Goal: Task Accomplishment & Management: Use online tool/utility

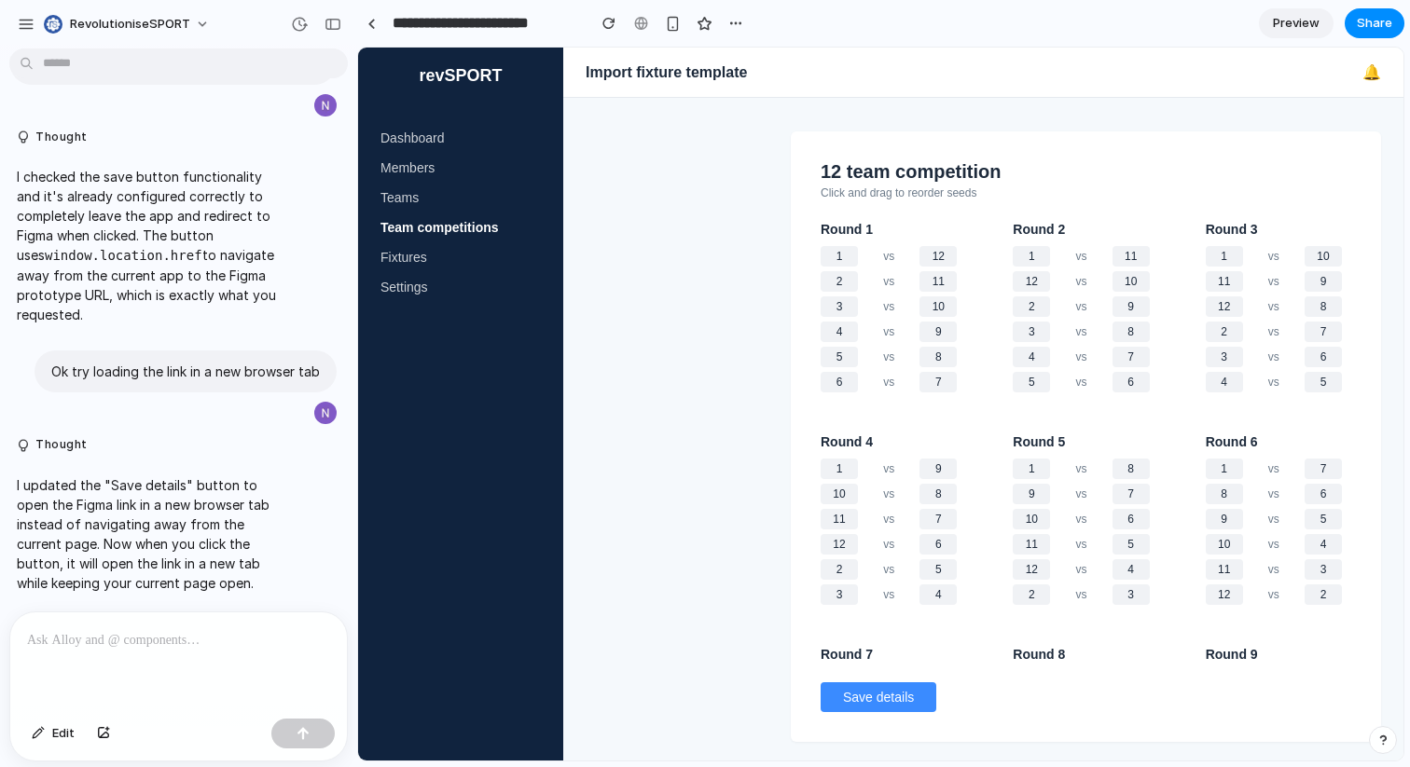
scroll to position [10187, 0]
click at [882, 690] on button "Save details" at bounding box center [878, 697] width 116 height 30
click at [896, 709] on button "Save details" at bounding box center [878, 697] width 116 height 30
click at [117, 662] on div at bounding box center [178, 661] width 337 height 99
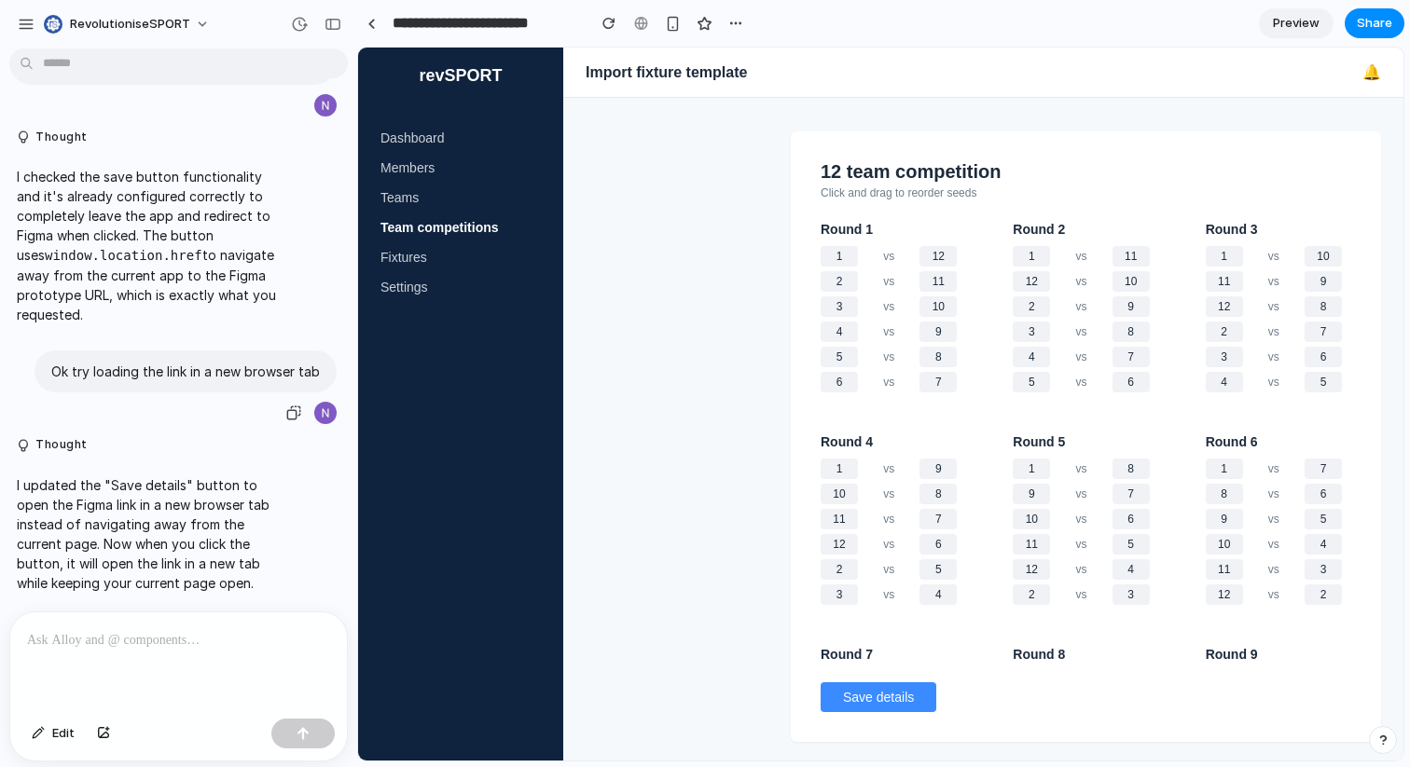
click at [183, 375] on p "Ok try loading the link in a new browser tab" at bounding box center [185, 372] width 268 height 20
copy div "Ok try loading the link in a new browser tab"
click at [157, 641] on p at bounding box center [178, 640] width 303 height 22
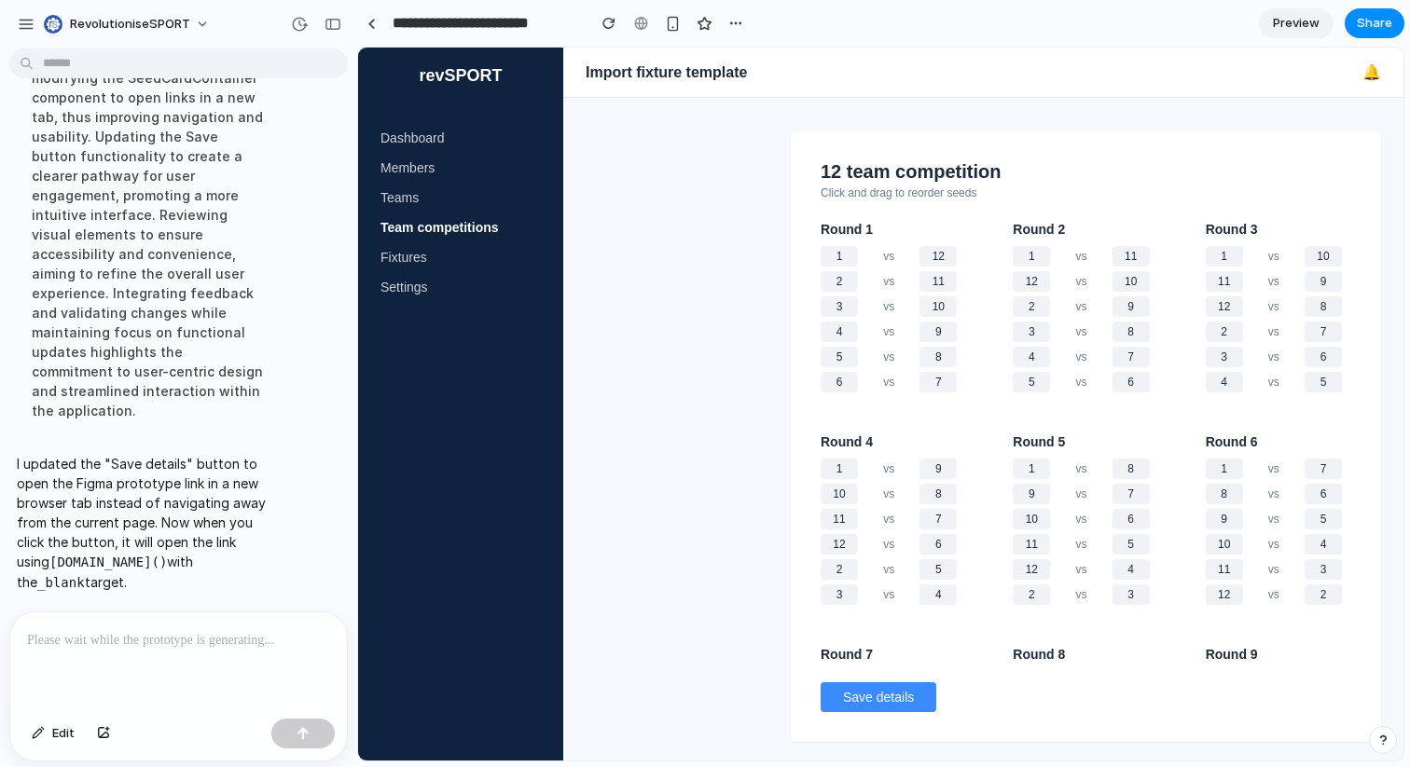
scroll to position [0, 0]
